Goal: Navigation & Orientation: Find specific page/section

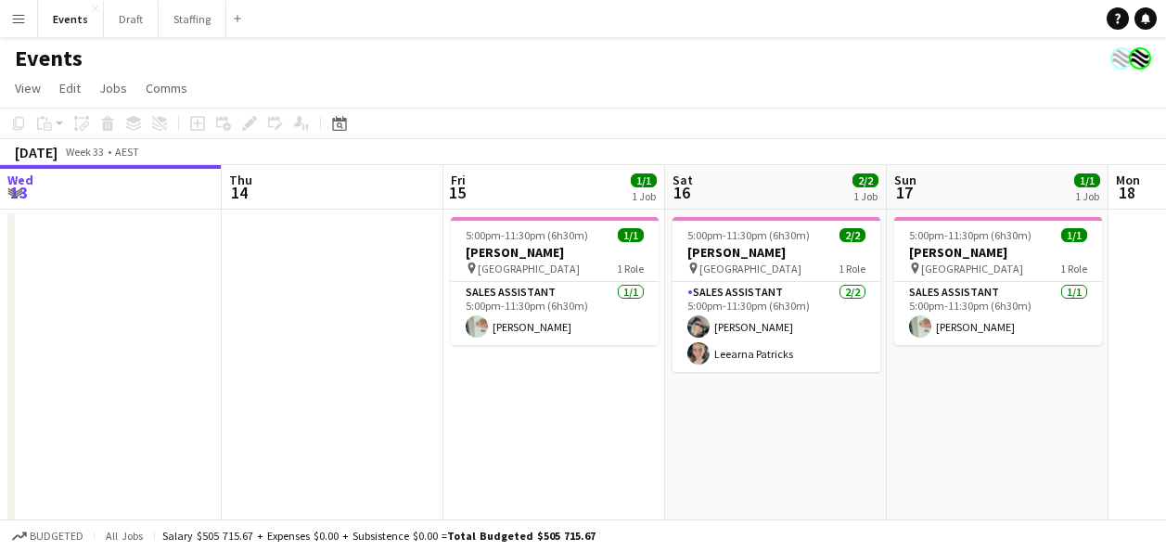
click at [443, 444] on app-calendar-viewport "Wed 13 Thu 14 Fri 15 1/1 1 Job Sat 16 2/2 1 Job Sun 17 1/1 1 Job Mon 18 Tue 19 …" at bounding box center [583, 347] width 1166 height 364
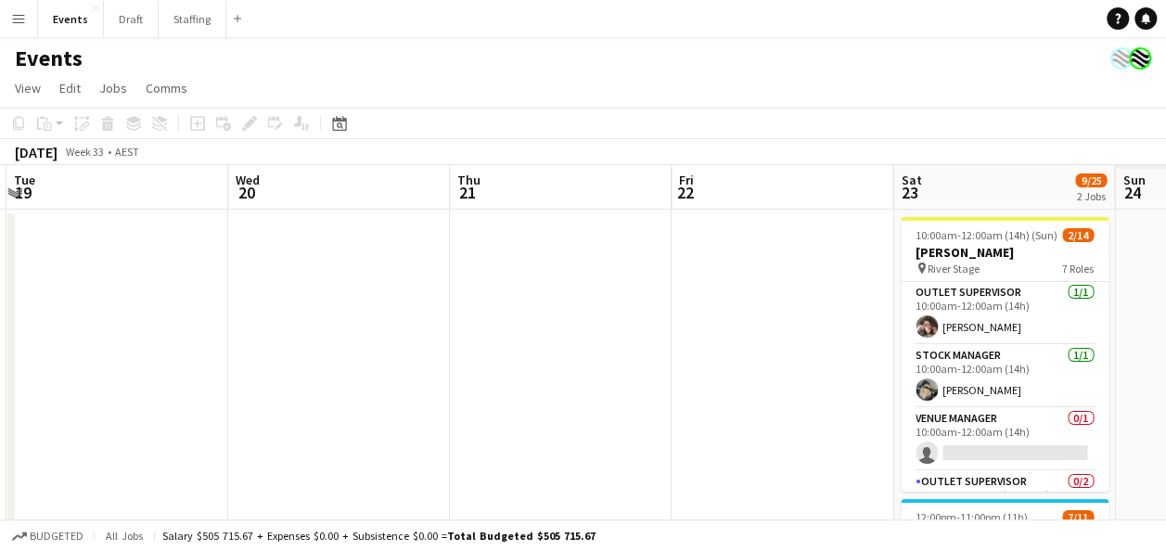
drag, startPoint x: 861, startPoint y: 388, endPoint x: 808, endPoint y: 391, distance: 53.0
click at [335, 410] on app-calendar-viewport "Fri 15 1/1 1 Job Sat 16 2/2 1 Job Sun 17 1/1 1 Job Mon 18 Tue 19 Wed 20 Thu 21 …" at bounding box center [583, 488] width 1166 height 646
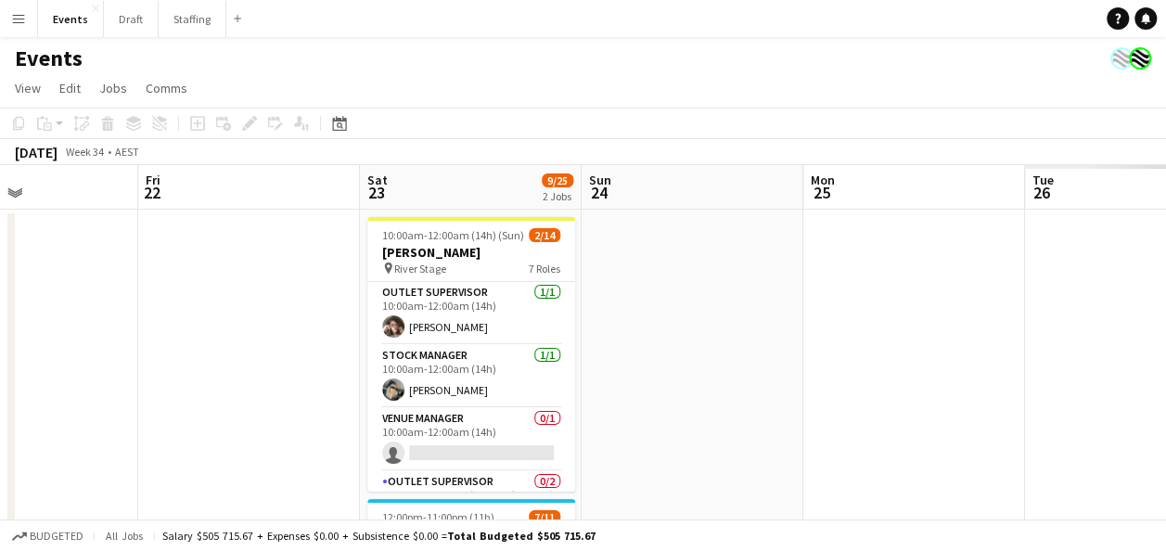
drag, startPoint x: 957, startPoint y: 390, endPoint x: 267, endPoint y: 412, distance: 690.5
click at [267, 412] on app-calendar-viewport "Tue 19 Wed 20 Thu 21 Fri 22 Sat 23 9/25 2 Jobs Sun 24 Mon 25 Tue 26 Wed 27 Thu …" at bounding box center [583, 488] width 1166 height 646
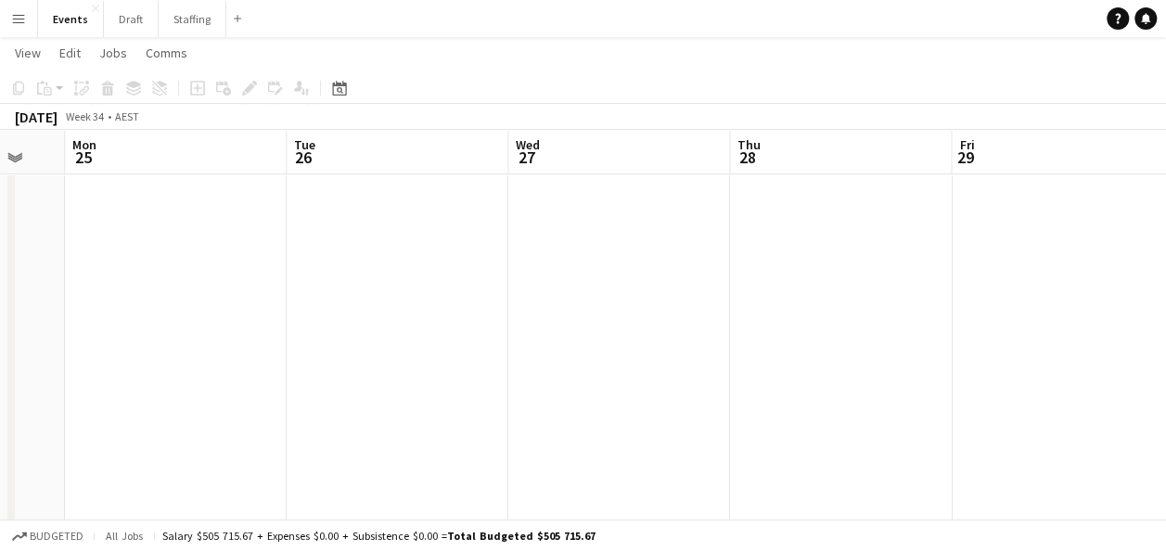
scroll to position [0, 870]
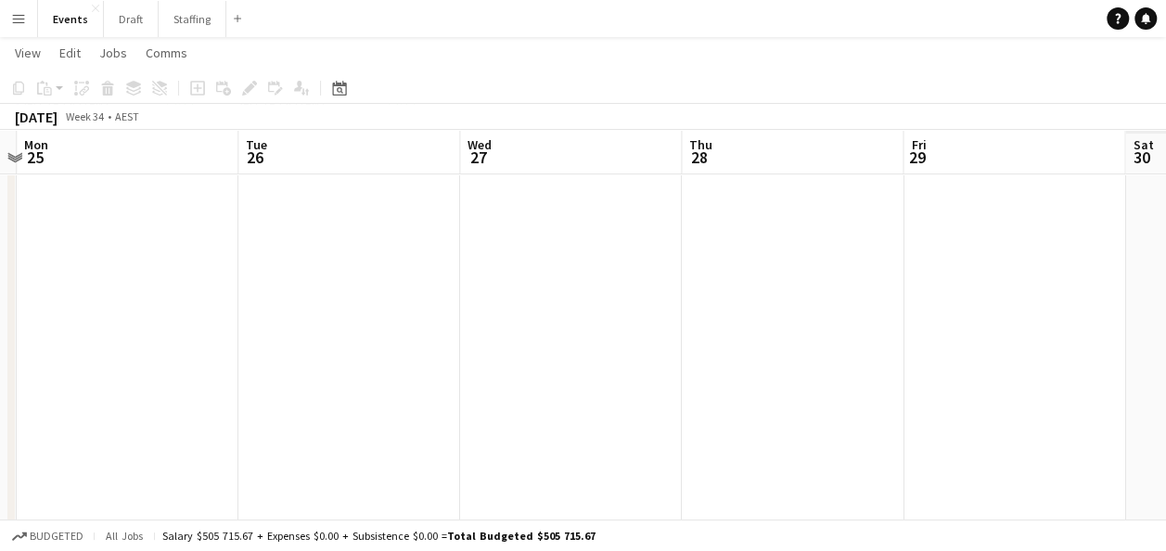
drag, startPoint x: 980, startPoint y: 340, endPoint x: 233, endPoint y: 351, distance: 746.8
click at [228, 352] on app-calendar-viewport "Thu 21 Fri 22 Sat 23 9/25 2 Jobs Sun 24 Mon 25 Tue 26 Wed 27 Thu 28 Fri 29 Sat …" at bounding box center [583, 255] width 1166 height 737
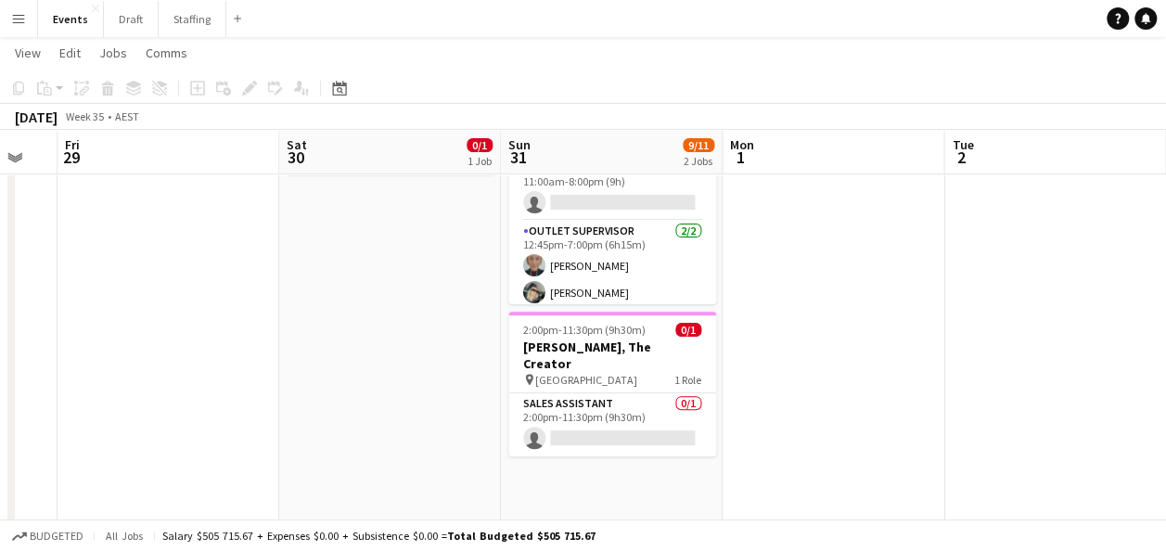
scroll to position [0, 831]
drag, startPoint x: 885, startPoint y: 359, endPoint x: 133, endPoint y: 358, distance: 752.3
click at [133, 358] on app-calendar-viewport "Mon 25 Tue 26 Wed 27 Thu 28 Fri 29 Sat 30 0/1 1 Job Sun 31 9/11 2 Jobs Mon 1 Tu…" at bounding box center [583, 255] width 1166 height 737
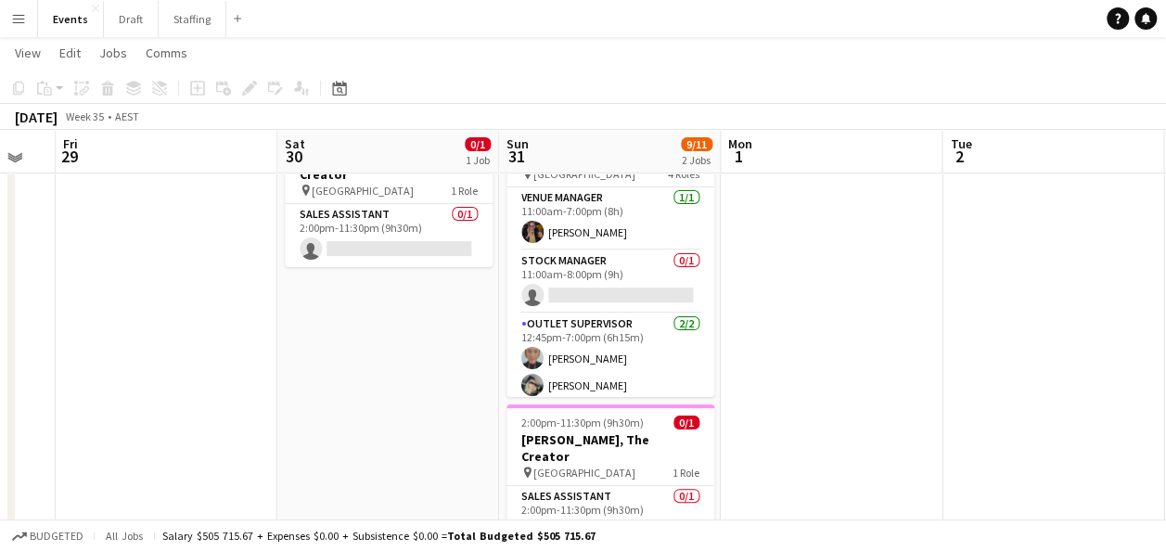
scroll to position [0, 0]
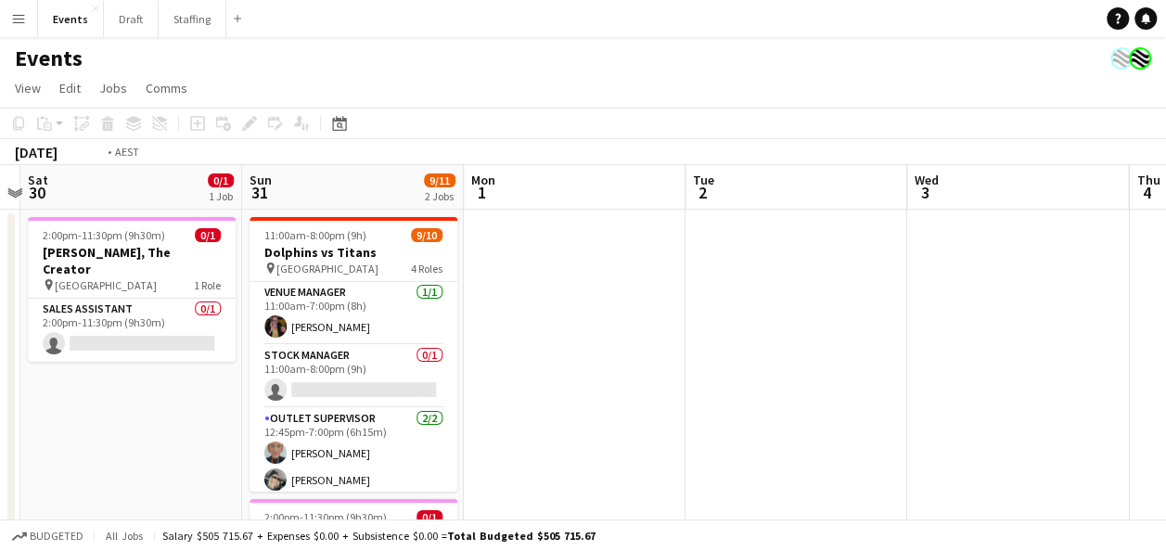
drag, startPoint x: 952, startPoint y: 358, endPoint x: 234, endPoint y: 411, distance: 719.9
click at [227, 411] on app-calendar-viewport "Wed 27 Thu 28 Fri 29 Sat 30 0/1 1 Job Sun 31 9/11 2 Jobs Mon 1 Tue 2 Wed 3 Thu …" at bounding box center [583, 488] width 1166 height 646
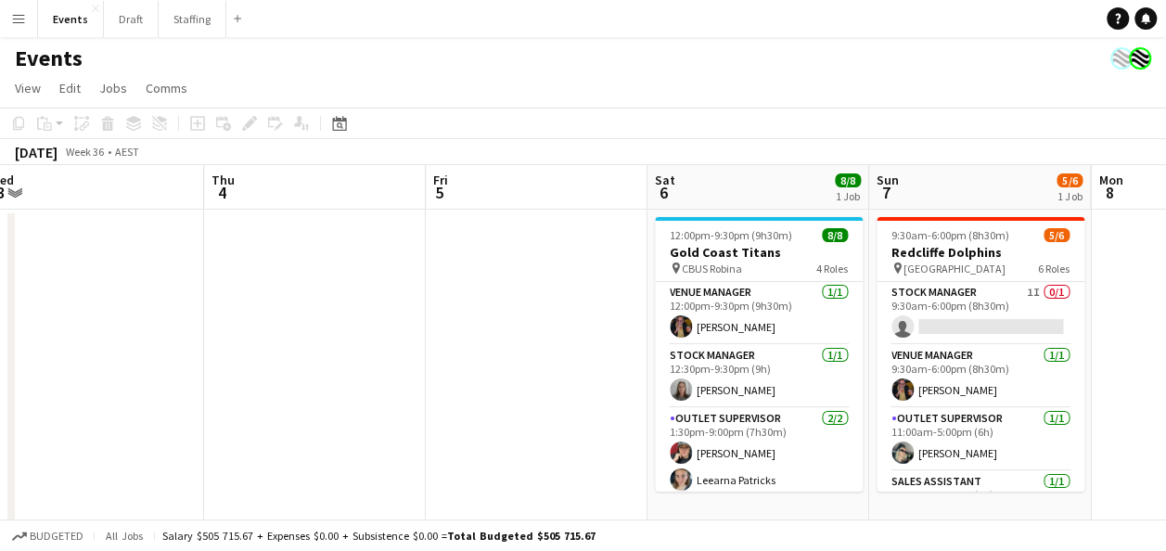
drag, startPoint x: 649, startPoint y: 370, endPoint x: 425, endPoint y: 377, distance: 224.6
click at [160, 390] on app-calendar-viewport "Sun 31 9/11 2 Jobs Mon 1 Tue 2 Wed 3 Thu 4 Fri 5 Sat 6 8/8 1 Job Sun 7 5/6 1 Jo…" at bounding box center [583, 488] width 1166 height 646
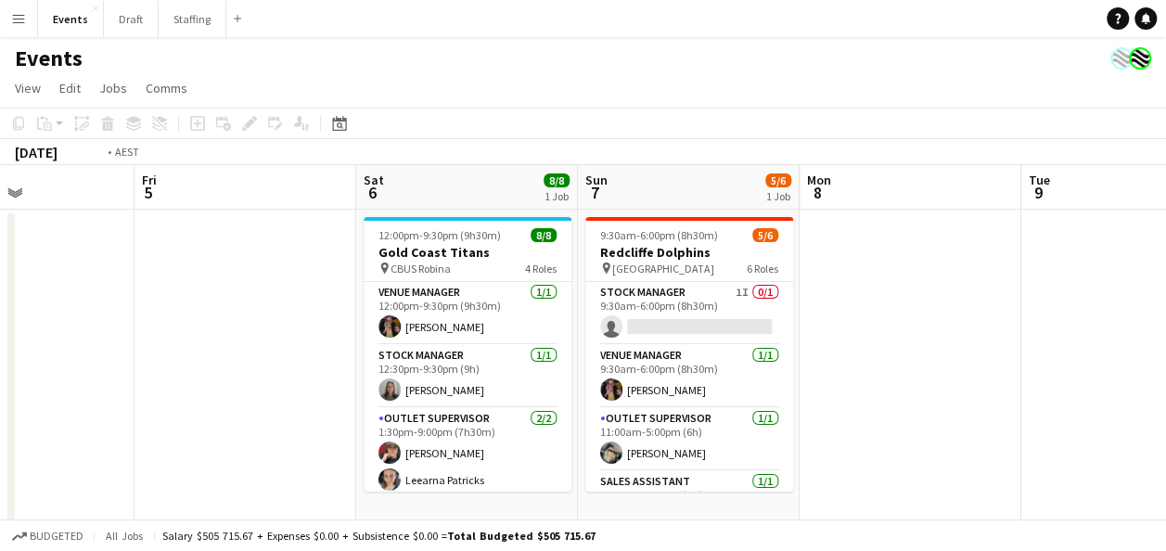
drag, startPoint x: 964, startPoint y: 328, endPoint x: 74, endPoint y: 349, distance: 889.8
click at [74, 349] on app-calendar-viewport "Tue 2 Wed 3 Thu 4 Fri 5 Sat 6 8/8 1 Job Sun 7 5/6 1 Job Mon 8 Tue 9 Wed 10 Thu …" at bounding box center [583, 488] width 1166 height 646
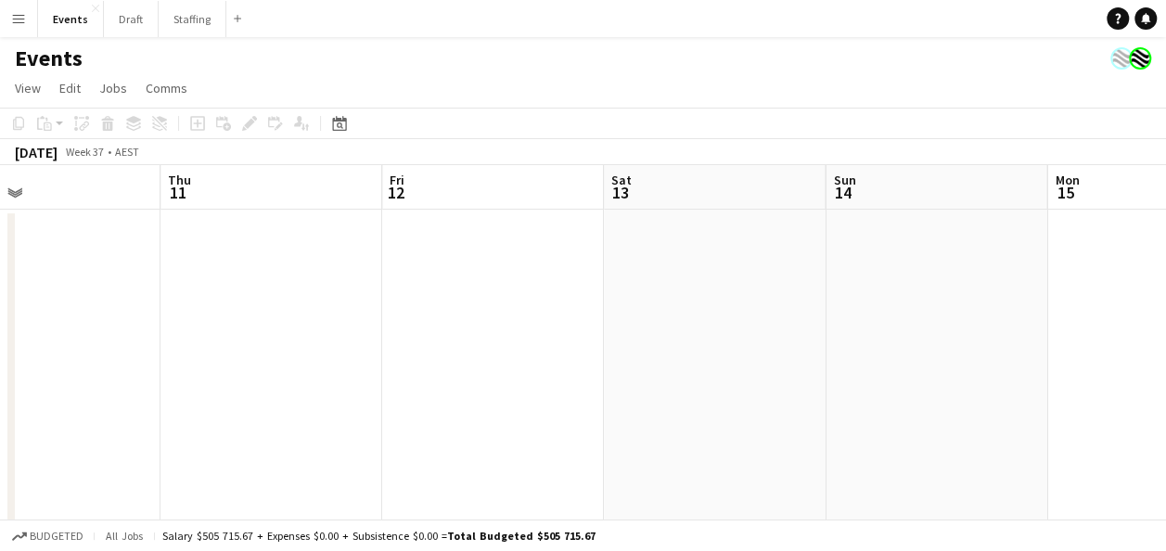
drag, startPoint x: 850, startPoint y: 343, endPoint x: -82, endPoint y: 349, distance: 931.3
click at [0, 349] on html "Menu Boards Boards Boards All jobs Status Workforce Workforce My Workforce Recr…" at bounding box center [583, 421] width 1166 height 842
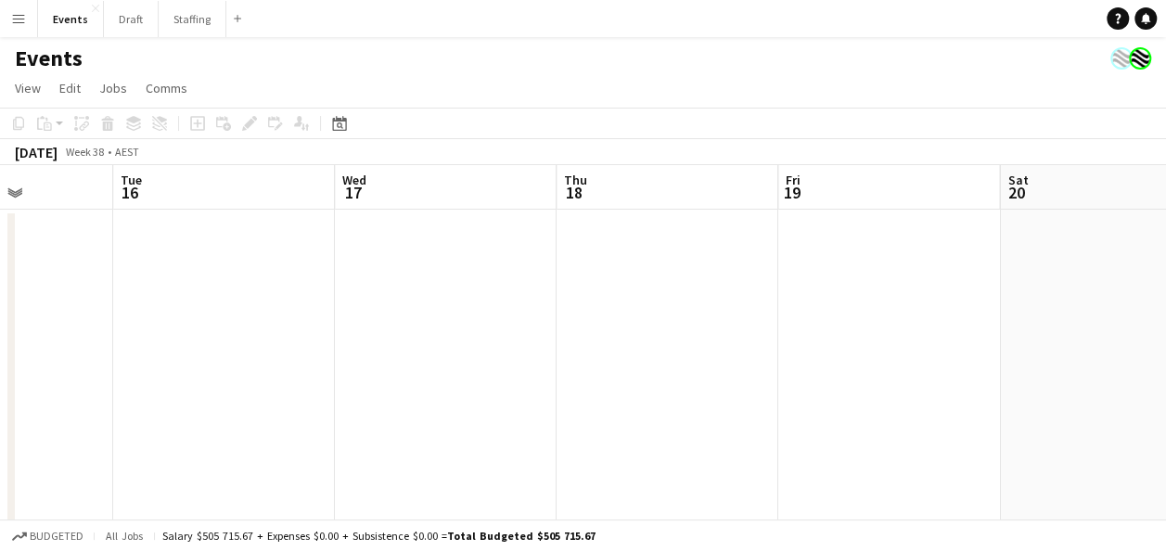
drag, startPoint x: 520, startPoint y: 347, endPoint x: 168, endPoint y: 355, distance: 352.6
click at [168, 355] on app-calendar-viewport "Fri 12 Sat 13 Sun 14 Mon 15 Tue 16 Wed 17 Thu 18 Fri 19 Sat 20 Sun 21 Mon 22" at bounding box center [583, 488] width 1166 height 646
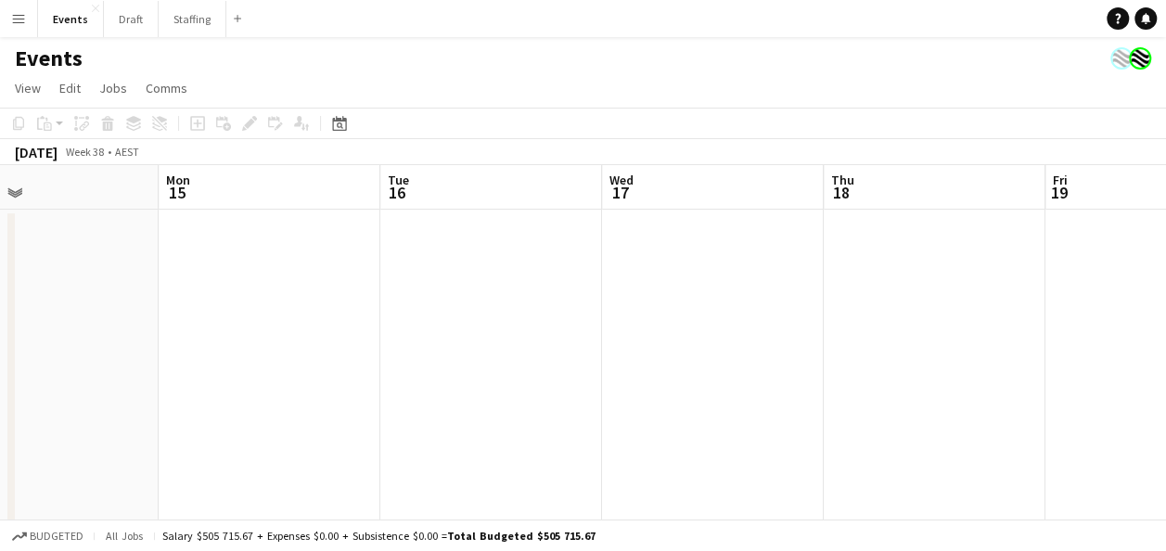
drag, startPoint x: 878, startPoint y: 357, endPoint x: 263, endPoint y: 362, distance: 615.0
click at [260, 362] on app-calendar-viewport "Fri 12 Sat 13 Sun 14 Mon 15 Tue 16 Wed 17 Thu 18 Fri 19 Sat 20 Sun 21 Mon 22" at bounding box center [583, 488] width 1166 height 646
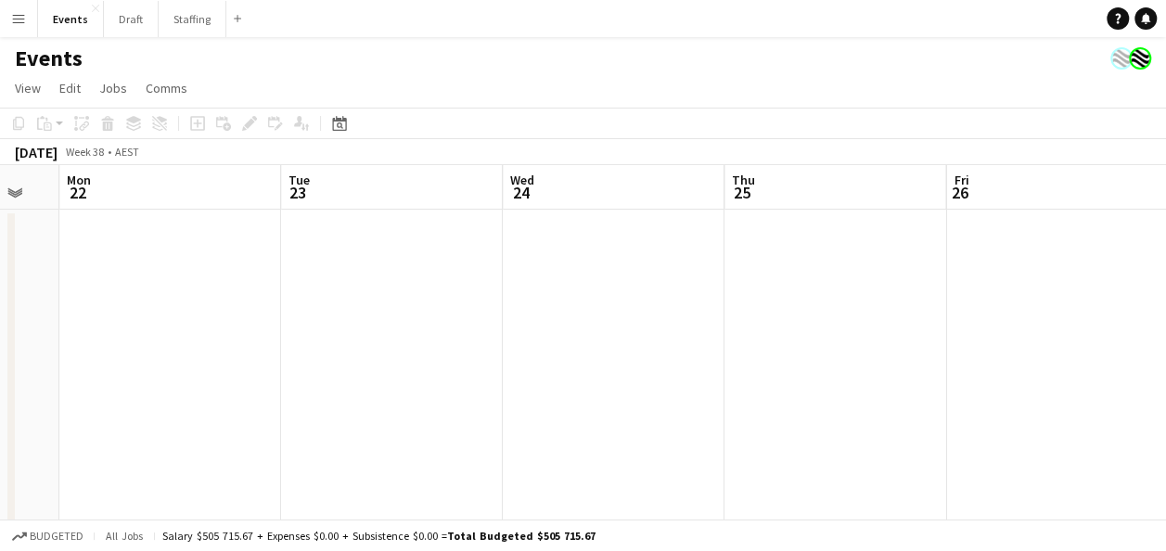
drag, startPoint x: 961, startPoint y: 343, endPoint x: 345, endPoint y: 340, distance: 615.9
click at [196, 344] on app-calendar-viewport "Thu 18 Fri 19 Sat 20 Sun 21 Mon 22 Tue 23 Wed 24 Thu 25 Fri 26 Sat 27 Sun 28" at bounding box center [583, 488] width 1166 height 646
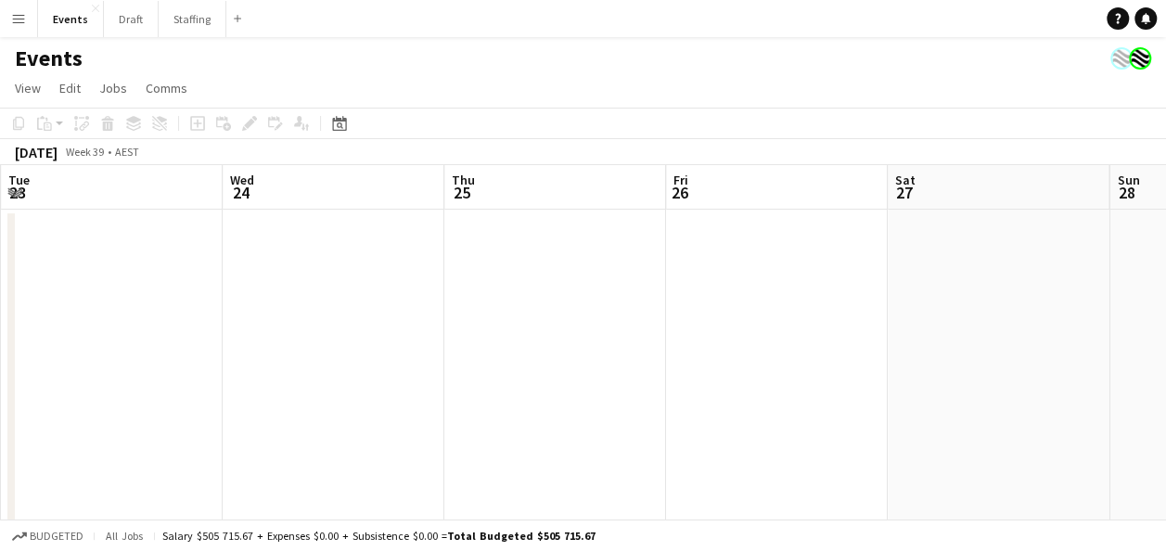
drag, startPoint x: 744, startPoint y: 328, endPoint x: 101, endPoint y: 288, distance: 644.1
click at [28, 301] on app-calendar-viewport "Sat 20 Sun 21 Mon 22 Tue 23 Wed 24 Thu 25 Fri 26 Sat 27 Sun 28 Mon 29 Tue 30" at bounding box center [583, 488] width 1166 height 646
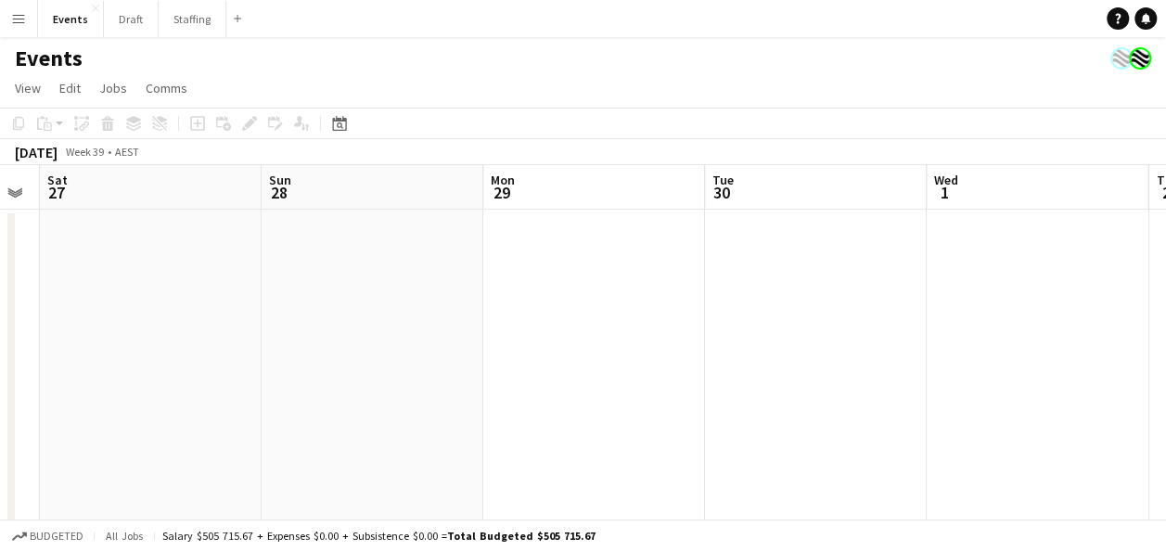
drag, startPoint x: 915, startPoint y: 302, endPoint x: -33, endPoint y: 280, distance: 948.3
click at [0, 280] on html "Menu Boards Boards Boards All jobs Status Workforce Workforce My Workforce Recr…" at bounding box center [583, 421] width 1166 height 842
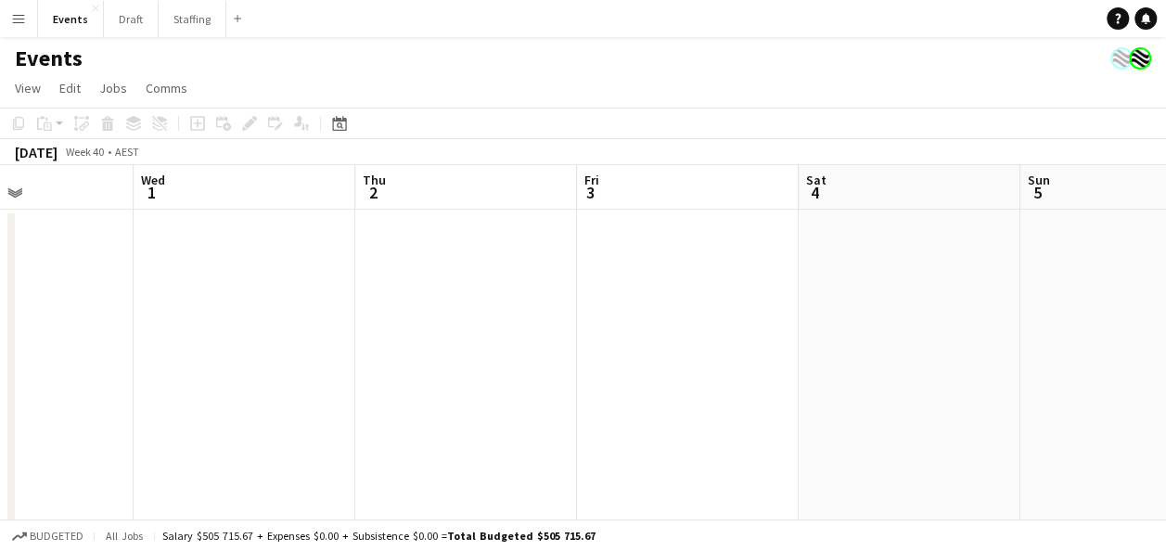
drag, startPoint x: 1006, startPoint y: 308, endPoint x: 243, endPoint y: 313, distance: 762.5
click at [241, 312] on app-calendar-viewport "Sun 28 Mon 29 Tue 30 Wed 1 Thu 2 Fri 3 Sat 4 Sun 5 Mon 6 Tue 7 Wed 8" at bounding box center [583, 488] width 1166 height 646
drag, startPoint x: 1078, startPoint y: 325, endPoint x: 116, endPoint y: 332, distance: 962.0
click at [116, 332] on app-calendar-viewport "Sat 4 Sun 5 Mon 6 Tue 7 Wed 8 Thu 9 Fri 10 Sat 11 Sun 12 Mon 13 Tue 14" at bounding box center [583, 488] width 1166 height 646
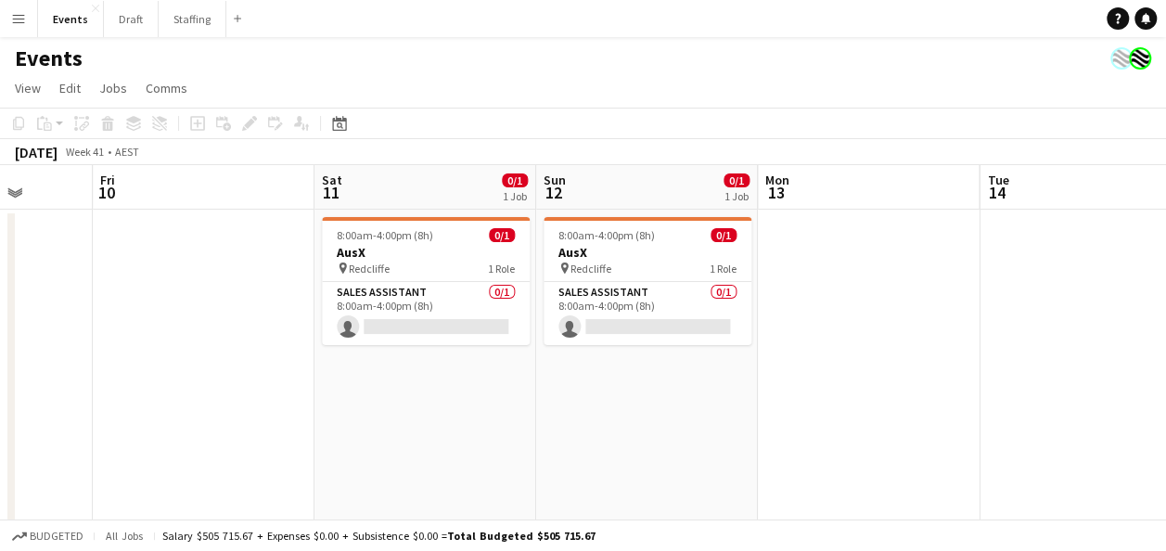
drag, startPoint x: 993, startPoint y: 341, endPoint x: 365, endPoint y: 347, distance: 628.9
click at [365, 347] on app-calendar-viewport "Mon 6 Tue 7 Wed 8 Thu 9 Fri 10 Sat 11 0/1 1 Job Sun 12 0/1 1 Job Mon 13 Tue 14 …" at bounding box center [583, 488] width 1166 height 646
